Goal: Browse casually: Explore the website without a specific task or goal

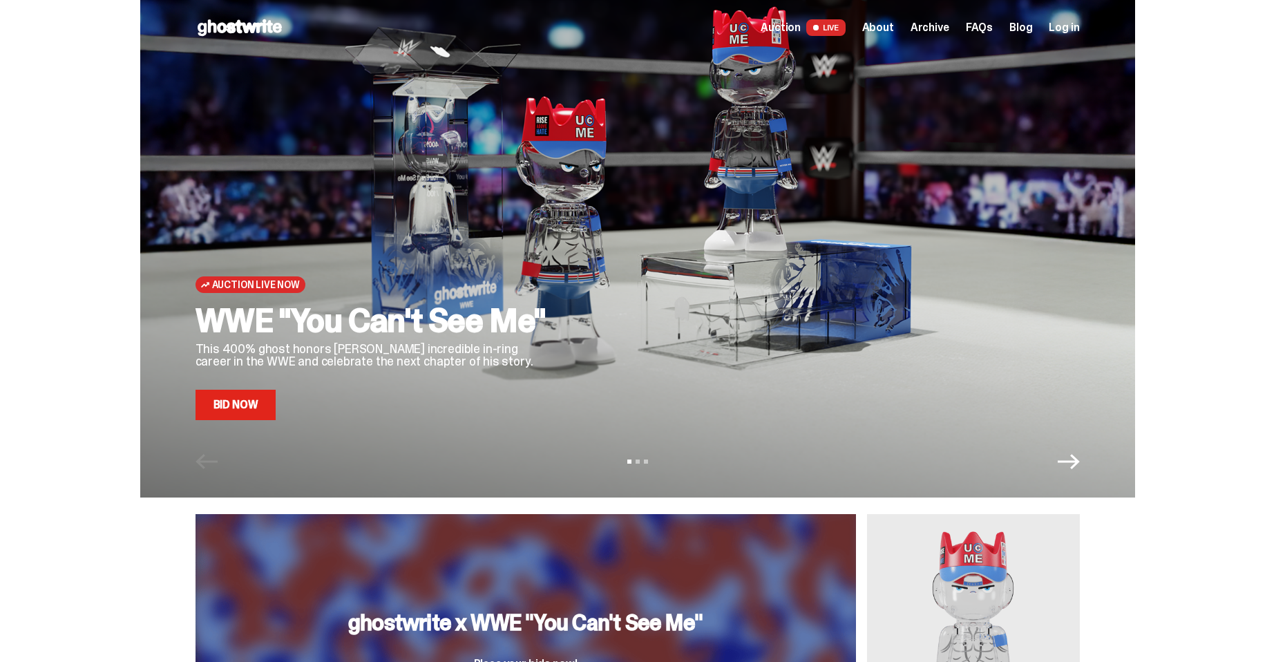
click at [1072, 454] on icon "Next" at bounding box center [1069, 461] width 22 height 22
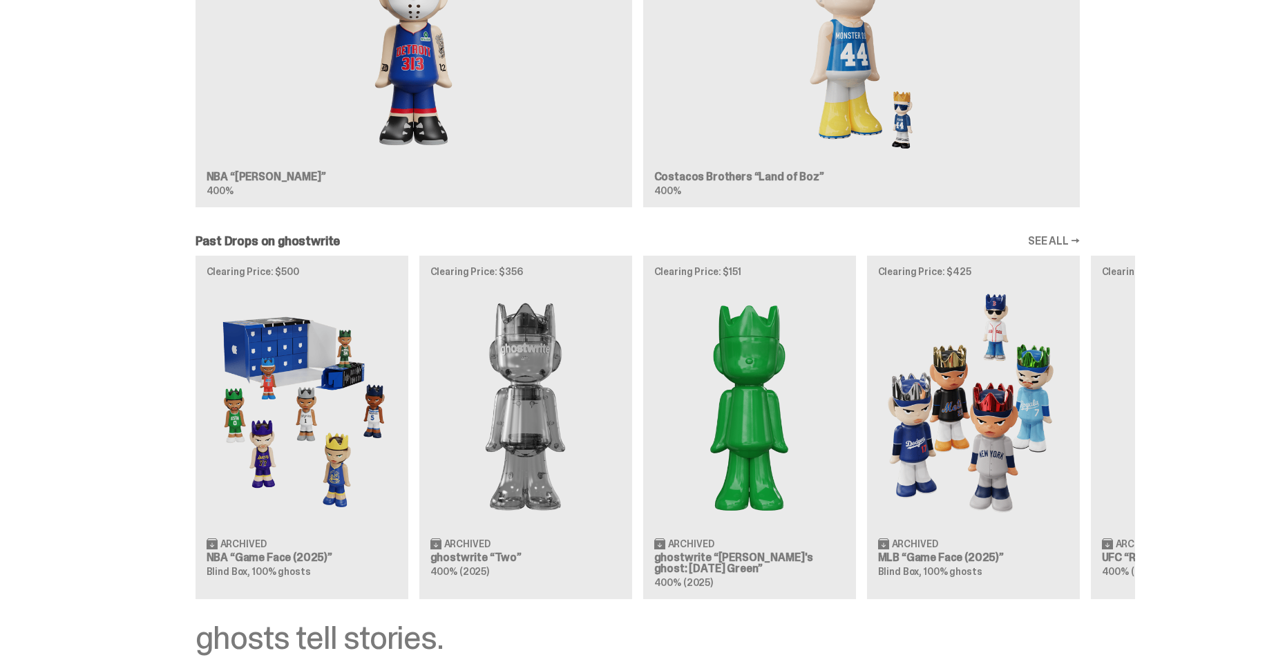
scroll to position [1313, 0]
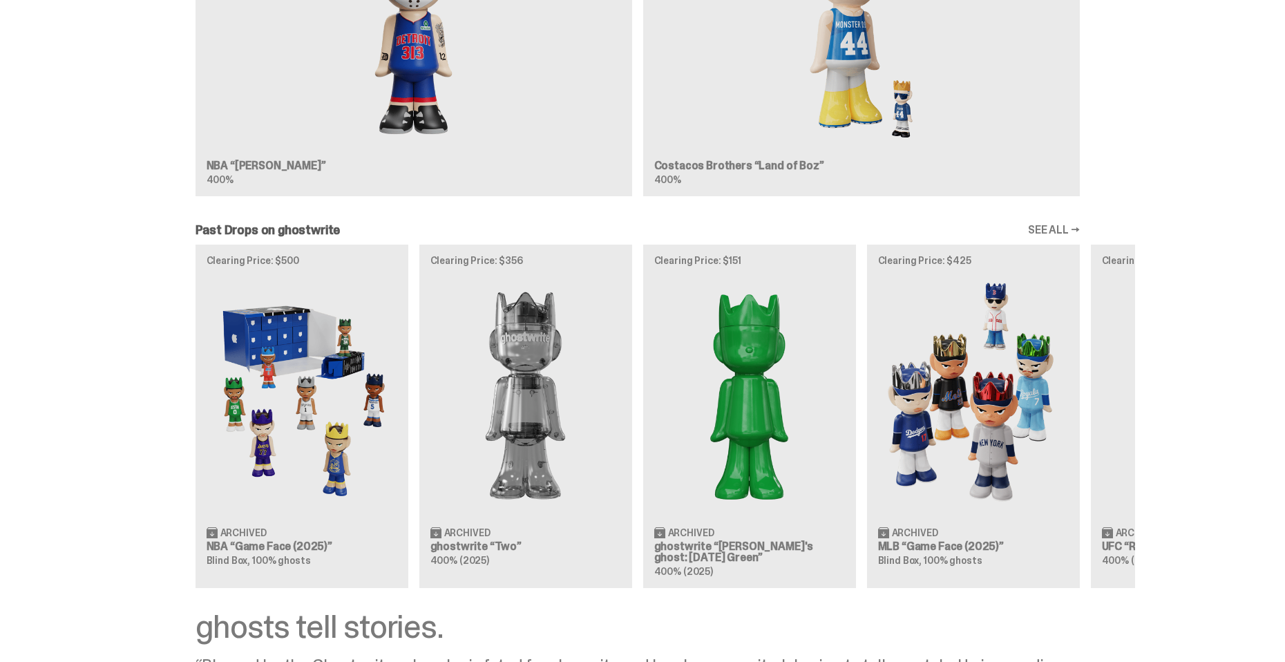
click at [292, 406] on div "Clearing Price: $500 Archived NBA “Game Face (2025)” Blind Box, 100% ghosts Cle…" at bounding box center [637, 416] width 995 height 343
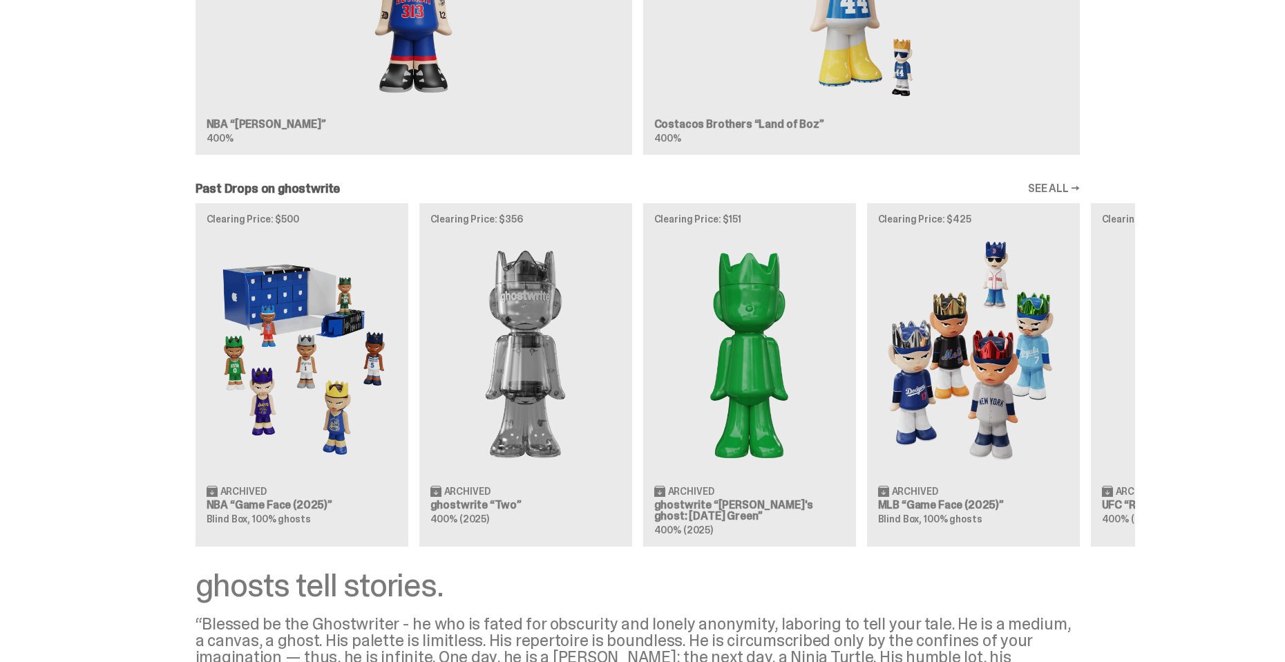
scroll to position [1313, 0]
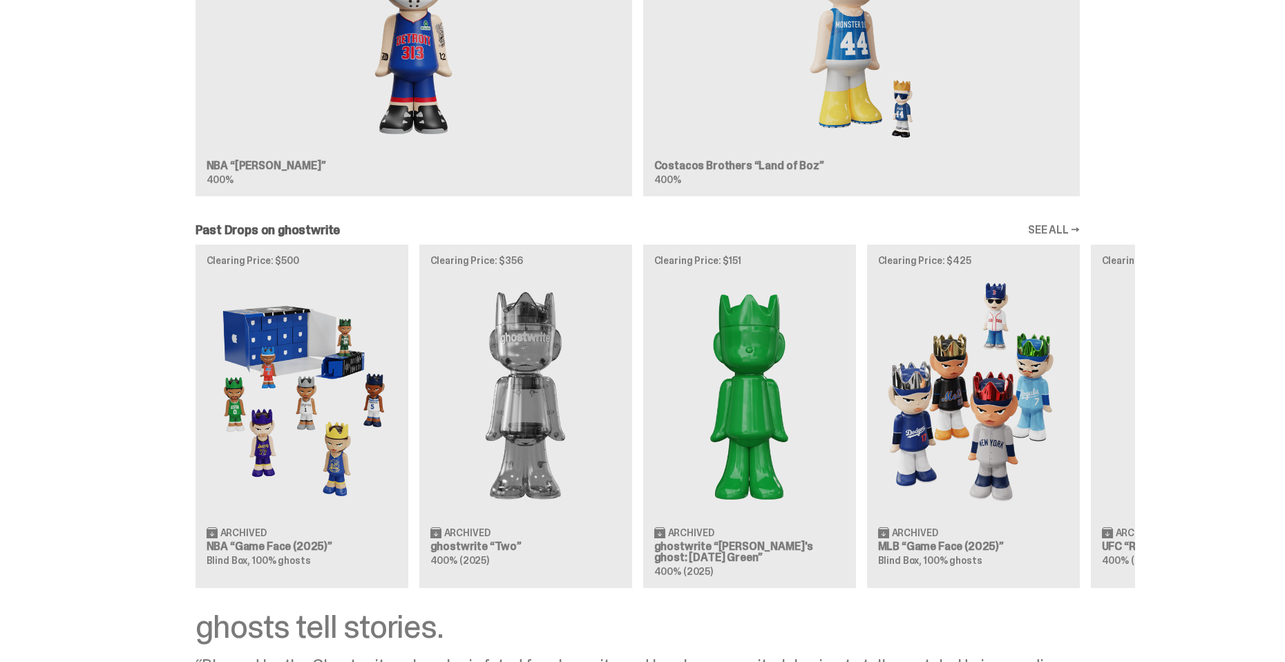
click at [1065, 225] on link "SEE ALL →" at bounding box center [1054, 230] width 52 height 11
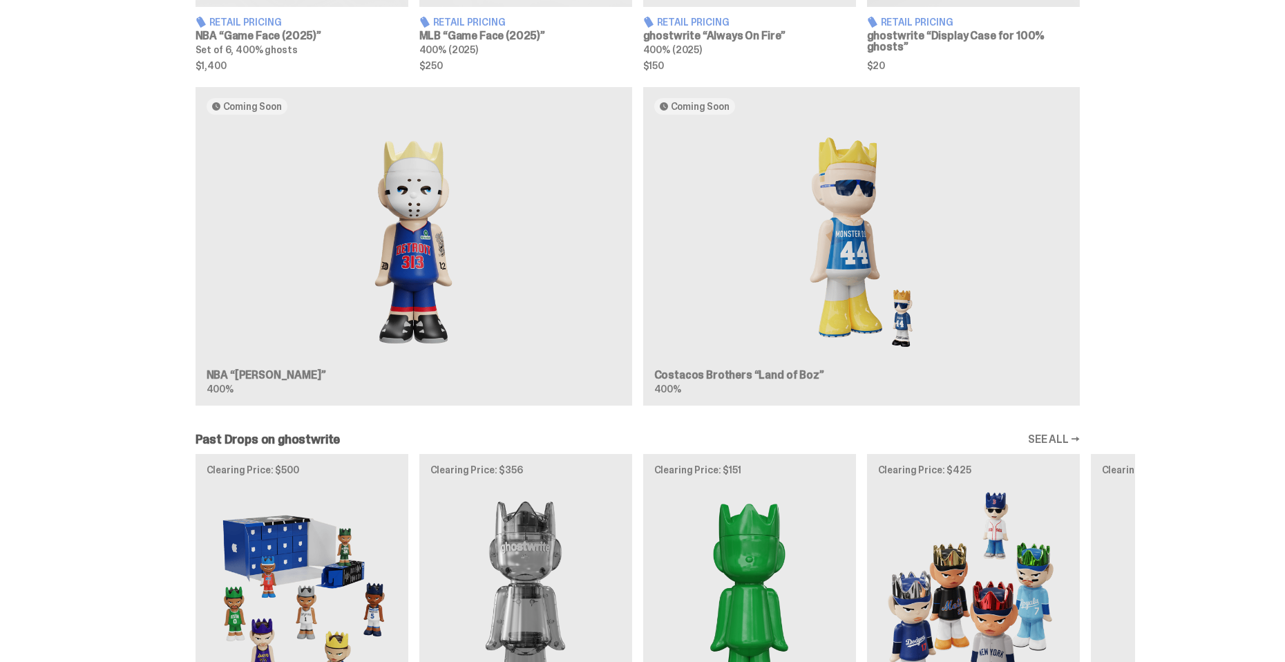
scroll to position [1112, 0]
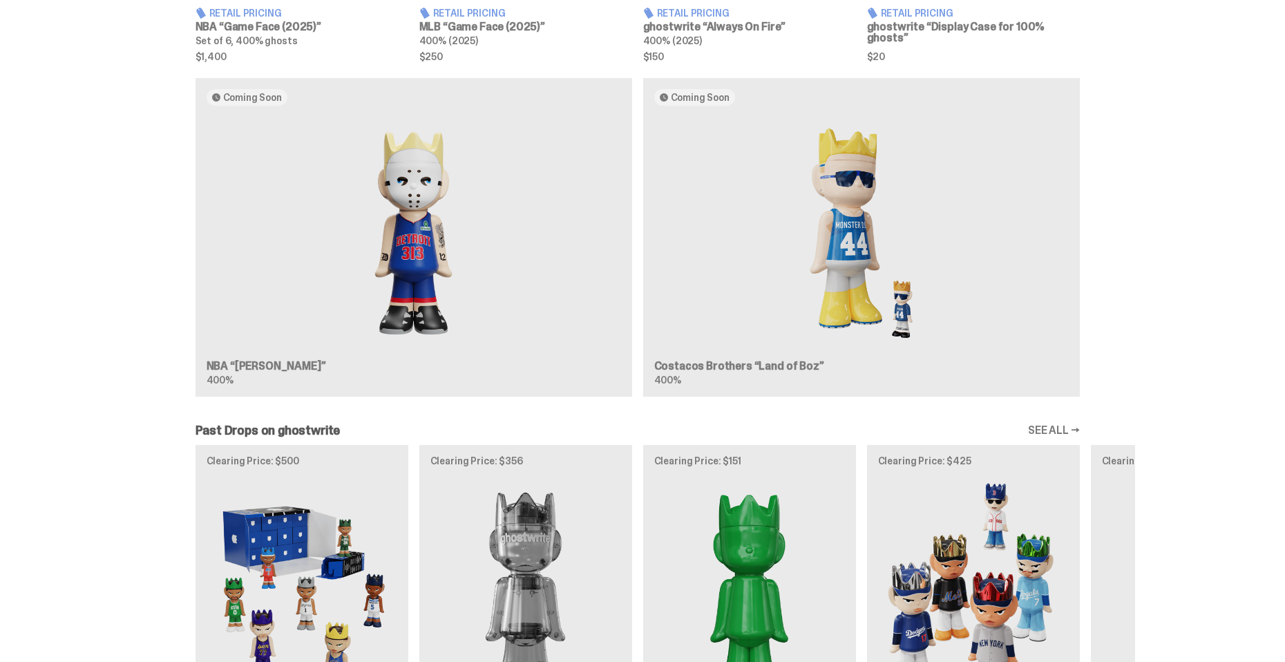
click at [1064, 426] on link "SEE ALL →" at bounding box center [1054, 430] width 52 height 11
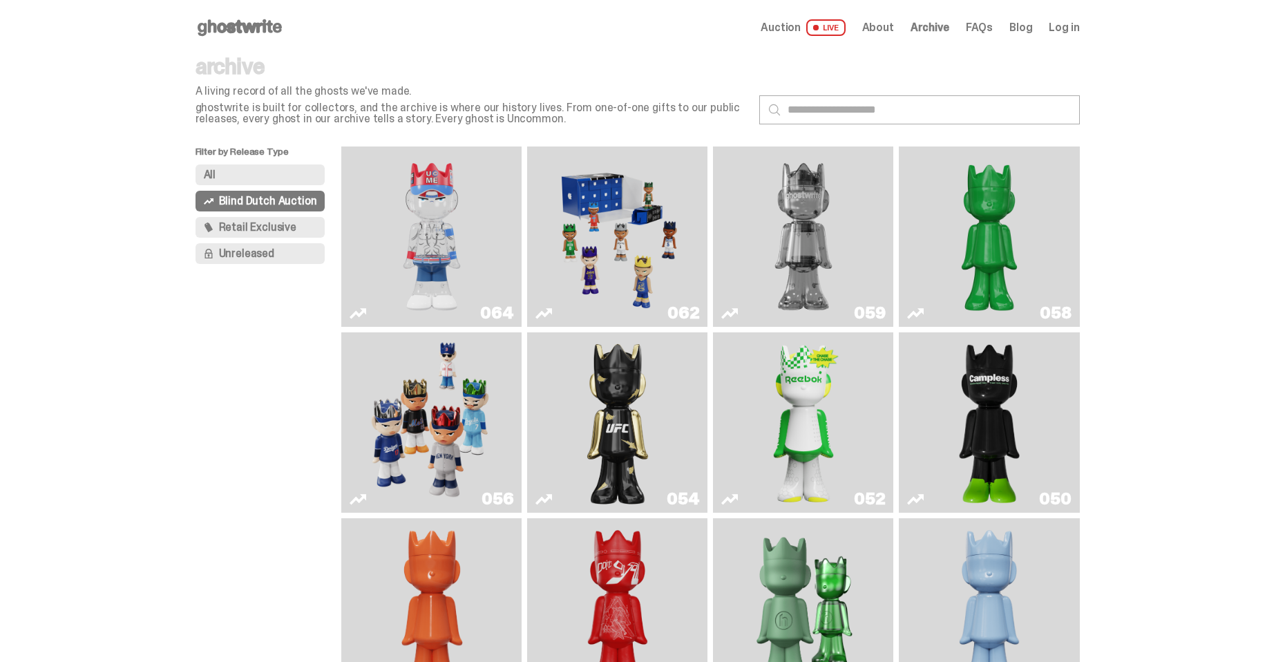
click at [623, 429] on img "Ruby" at bounding box center [617, 422] width 73 height 169
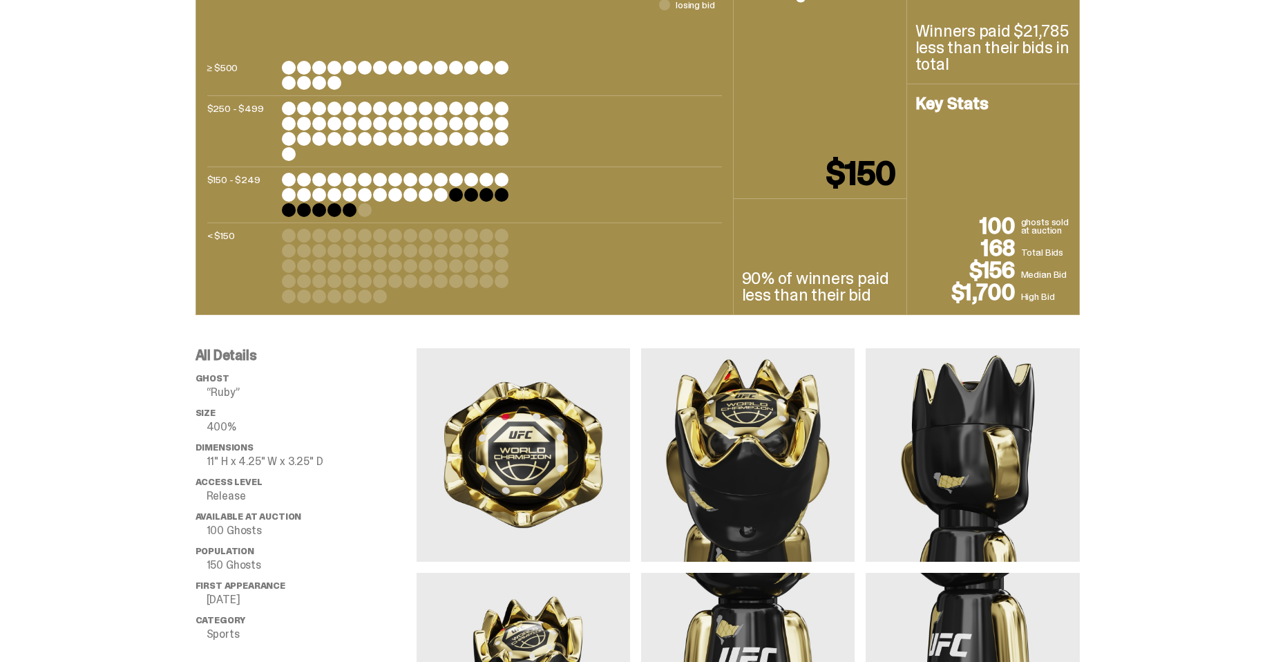
scroll to position [553, 0]
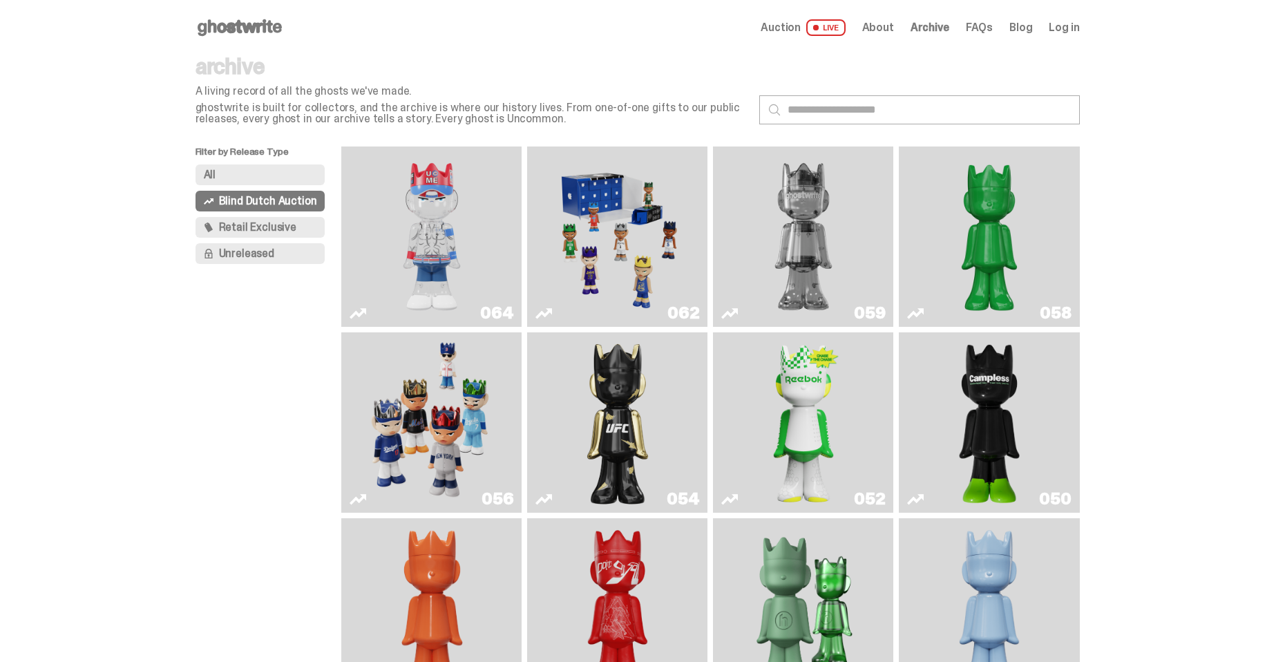
click at [234, 33] on icon at bounding box center [240, 28] width 88 height 22
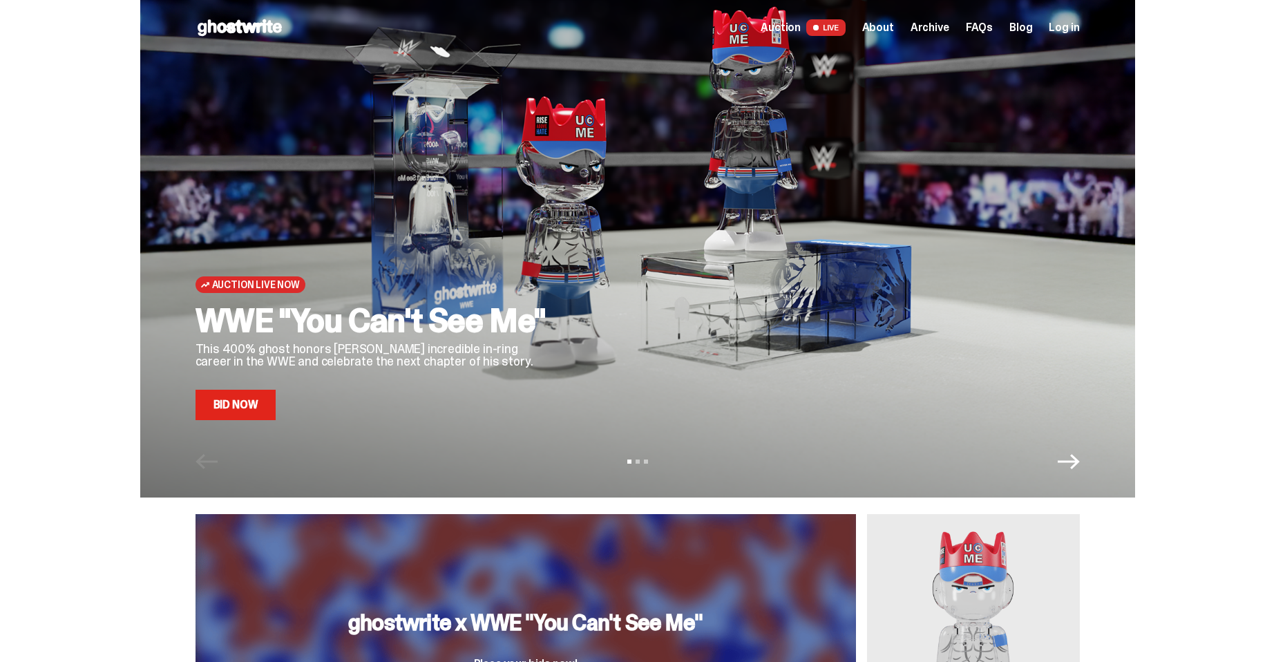
click at [1085, 451] on div "View slide 1 View slide 2 View slide 3" at bounding box center [637, 461] width 995 height 22
click at [1080, 459] on icon "Next" at bounding box center [1069, 461] width 22 height 15
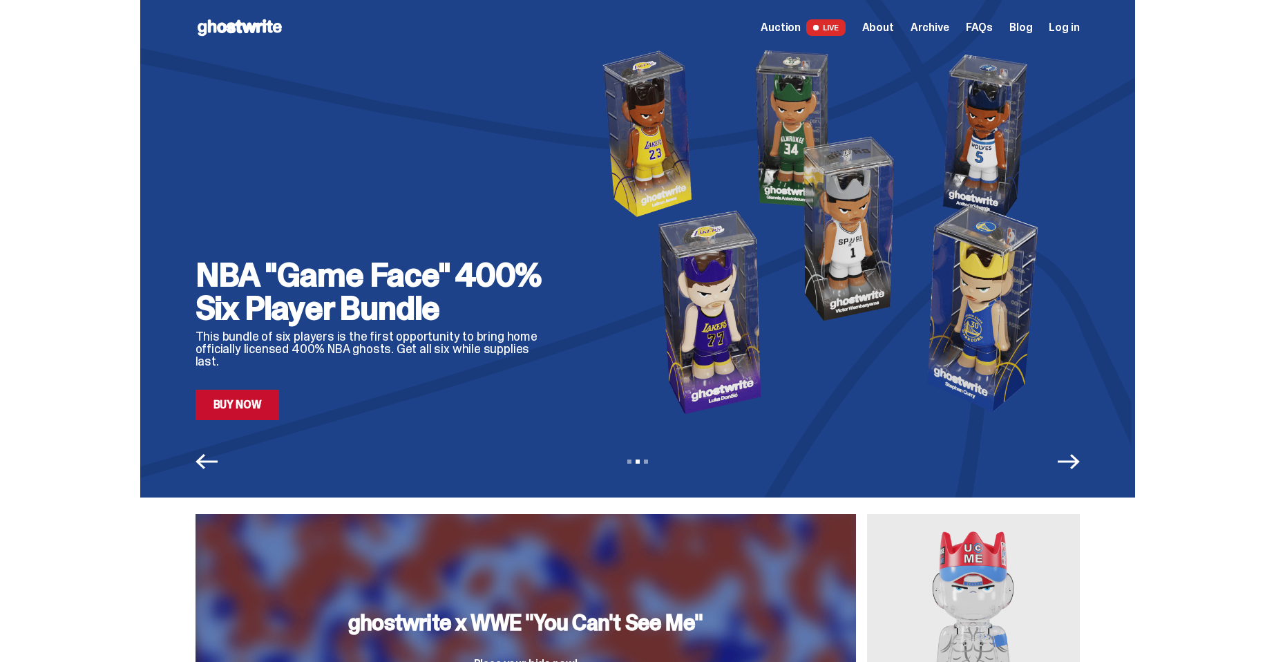
click at [1080, 459] on icon "Next" at bounding box center [1069, 461] width 22 height 15
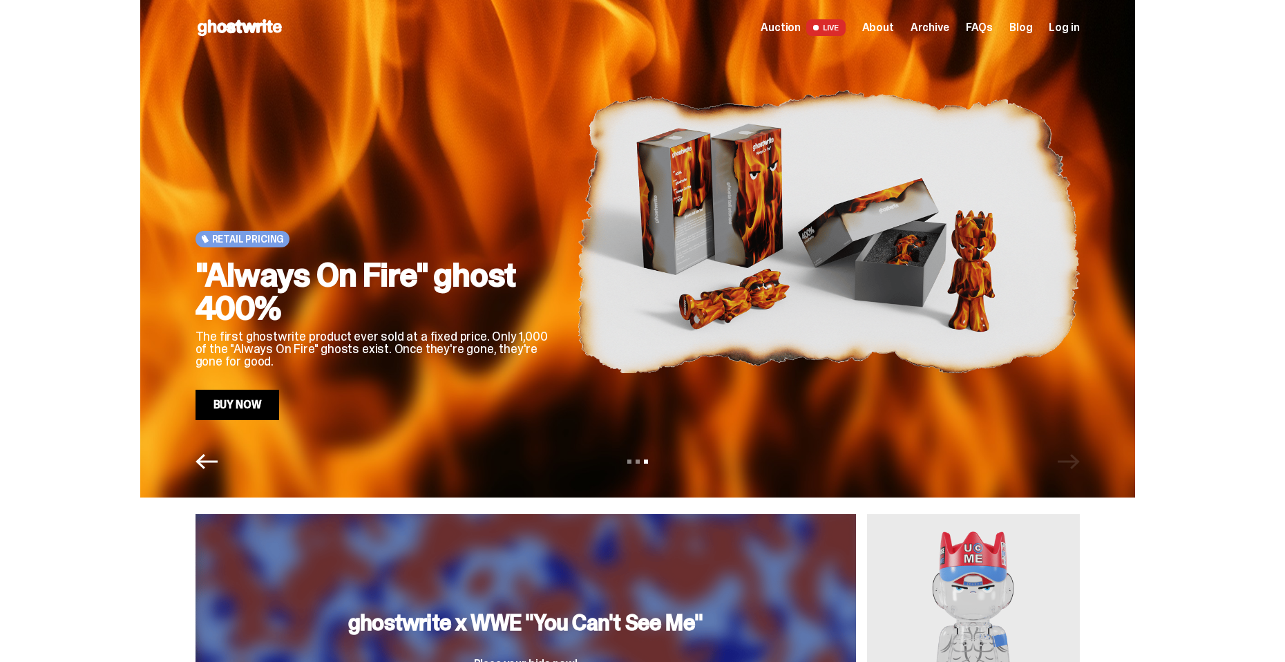
click at [602, 297] on img at bounding box center [828, 231] width 503 height 377
click at [254, 332] on p "The first ghostwrite product ever sold at a fixed price. Only 1,000 of the "Alw…" at bounding box center [375, 348] width 359 height 37
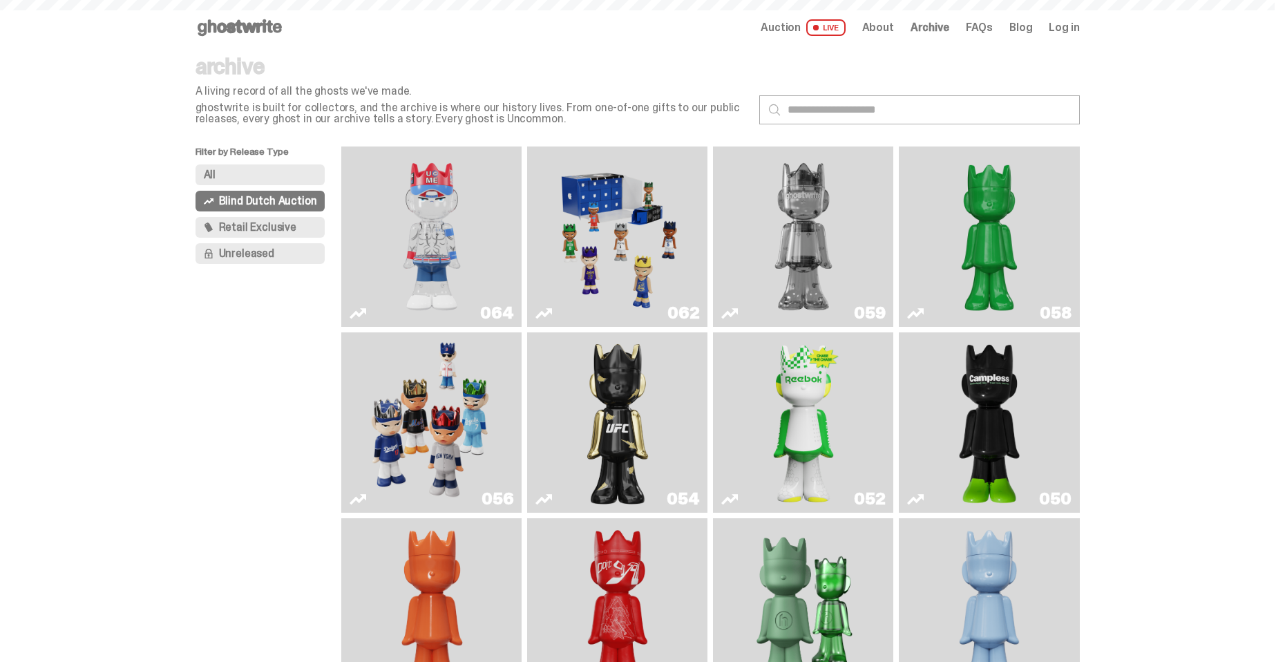
scroll to position [1112, 0]
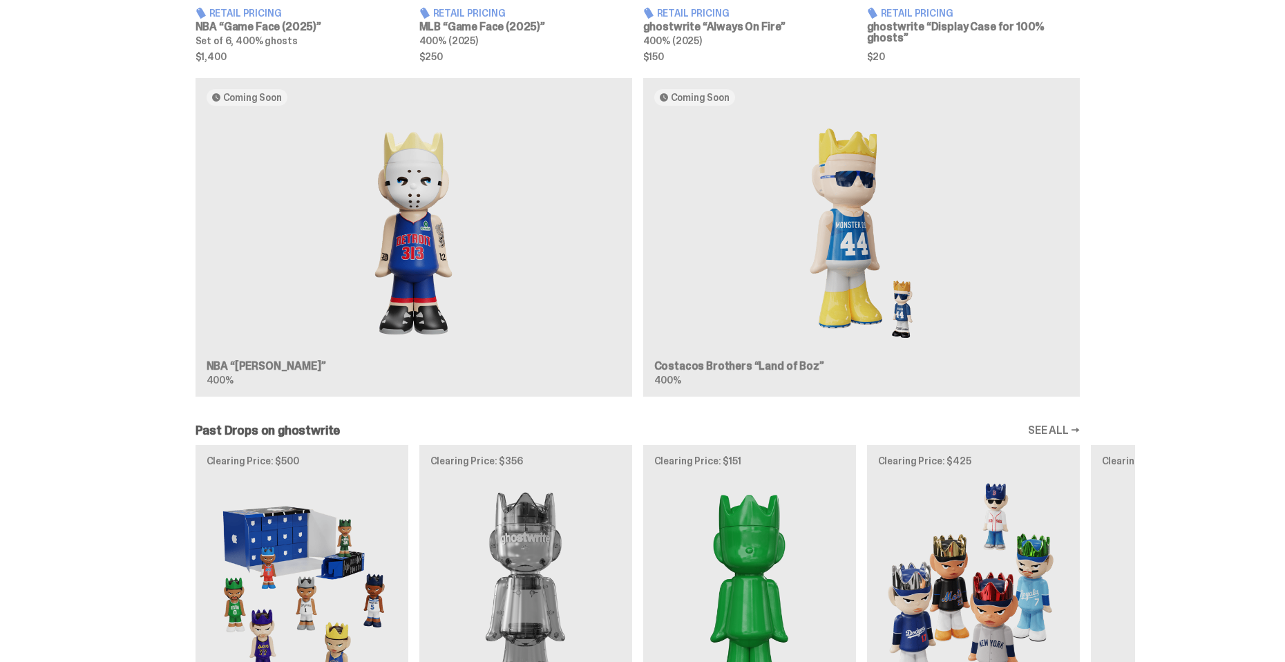
drag, startPoint x: 19, startPoint y: 0, endPoint x: 117, endPoint y: 239, distance: 258.4
click at [117, 239] on div "Coming Soon NBA “[PERSON_NAME]” 400% Coming Soon Costacos Brothers “Land of Boz…" at bounding box center [637, 243] width 1275 height 330
